Goal: Task Accomplishment & Management: Manage account settings

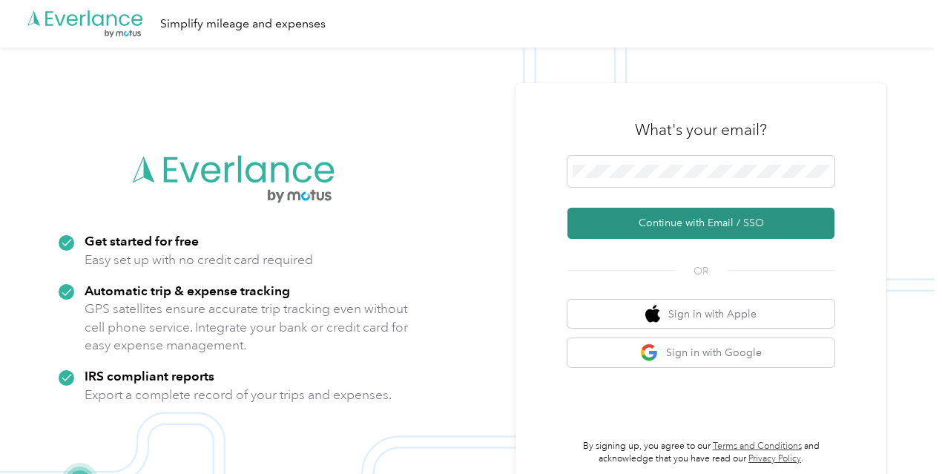
click at [641, 229] on button "Continue with Email / SSO" at bounding box center [700, 223] width 267 height 31
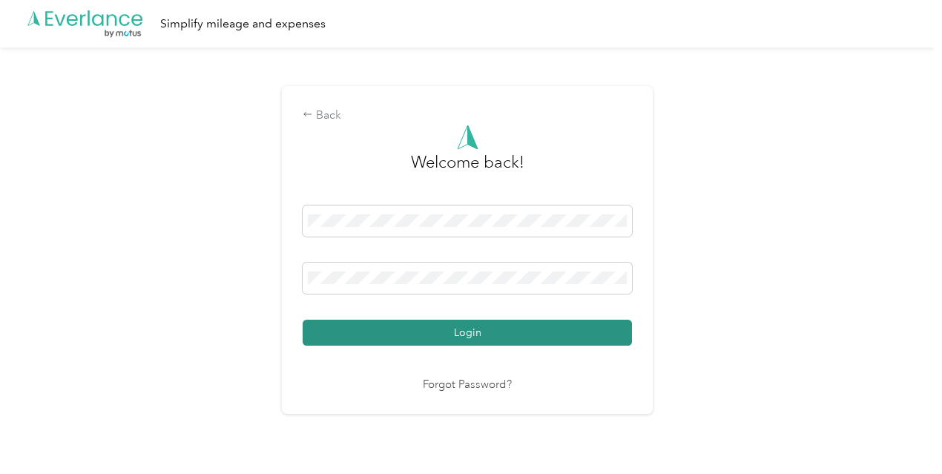
click at [412, 330] on button "Login" at bounding box center [467, 333] width 329 height 26
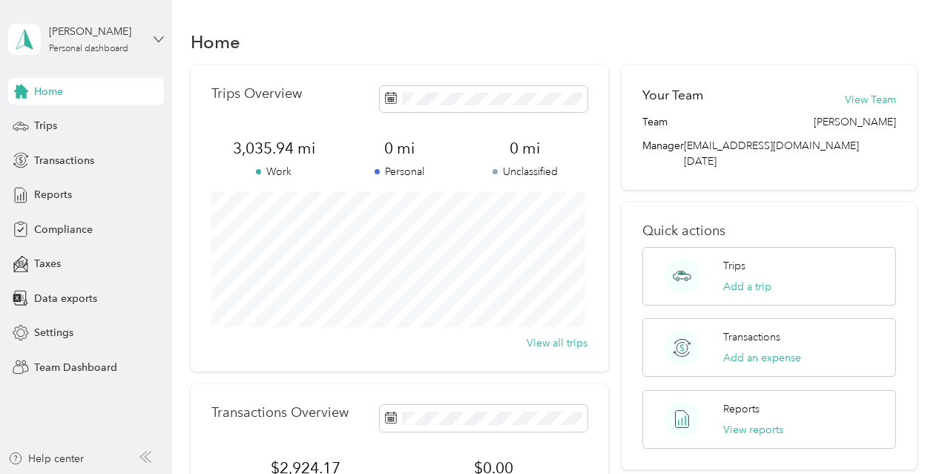
click at [160, 39] on icon at bounding box center [158, 38] width 9 height 5
click at [97, 126] on div "Team dashboard" at bounding box center [181, 121] width 324 height 26
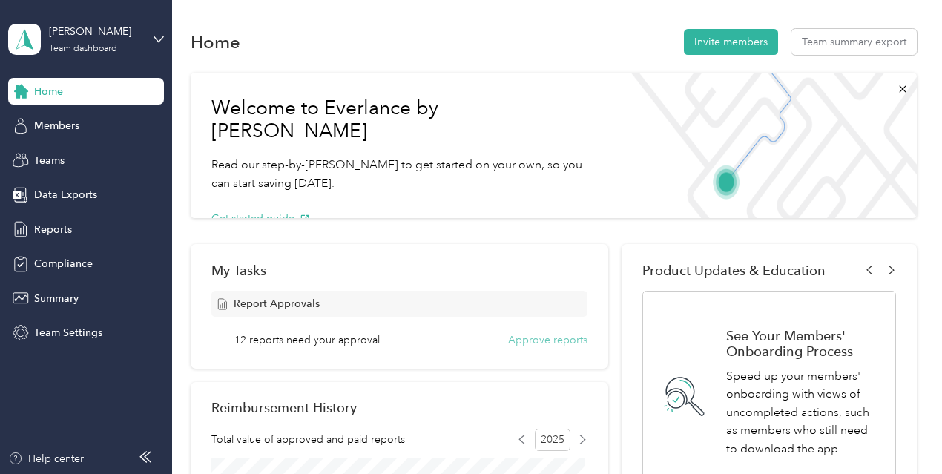
click at [556, 342] on button "Approve reports" at bounding box center [547, 340] width 79 height 16
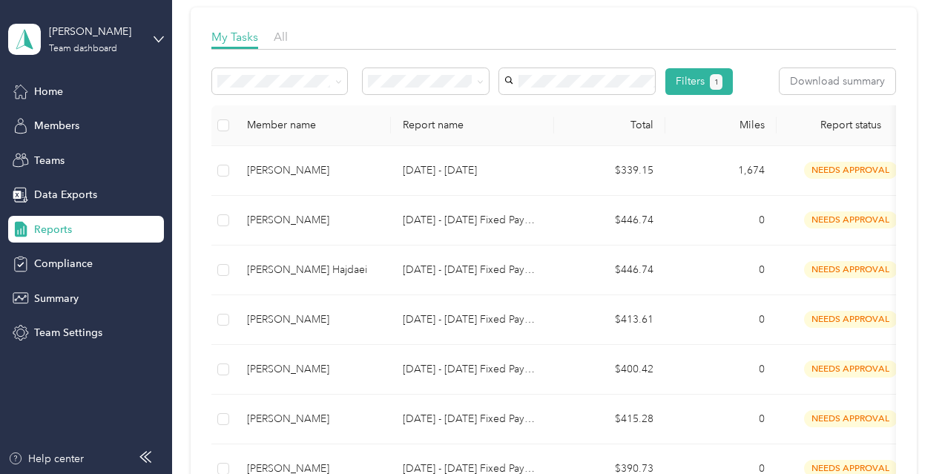
scroll to position [210, 0]
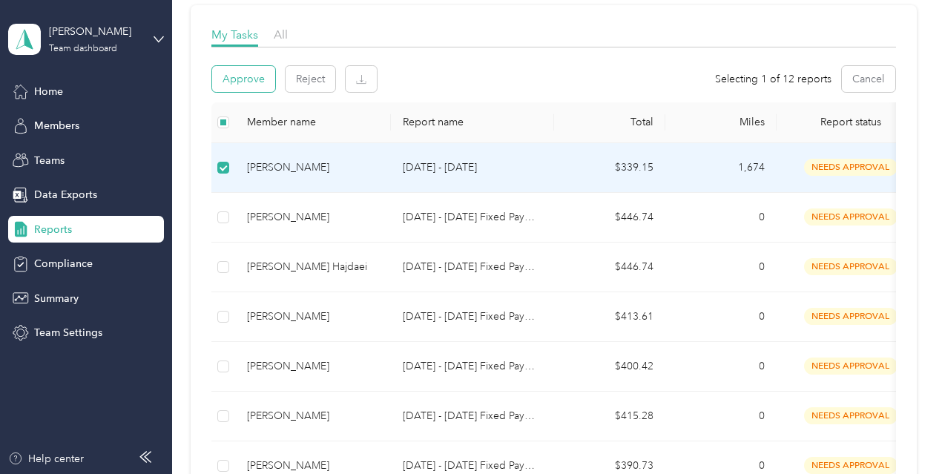
click at [246, 78] on button "Approve" at bounding box center [243, 79] width 63 height 26
